Goal: Information Seeking & Learning: Learn about a topic

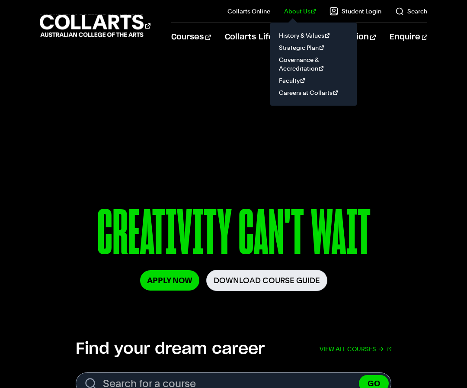
click at [309, 17] on il "About Us History & Values Strategic Plan Governance & Accreditation Faculty Car…" at bounding box center [294, 11] width 46 height 23
click at [306, 12] on link "About Us" at bounding box center [300, 11] width 32 height 9
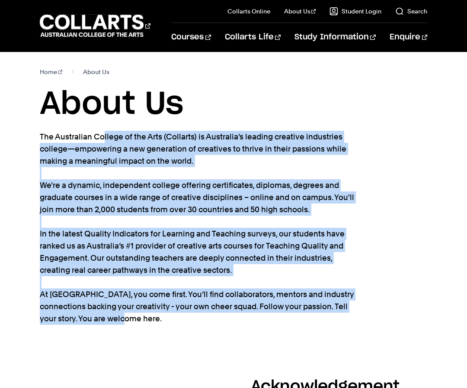
drag, startPoint x: 39, startPoint y: 137, endPoint x: 106, endPoint y: 323, distance: 197.8
click at [106, 324] on p "The Australian College of the Arts (Collarts) is Australia’s leading creative i…" at bounding box center [198, 228] width 316 height 194
copy p "The Australian College of the Arts (Collarts) is Australia’s leading creative i…"
